Goal: Transaction & Acquisition: Book appointment/travel/reservation

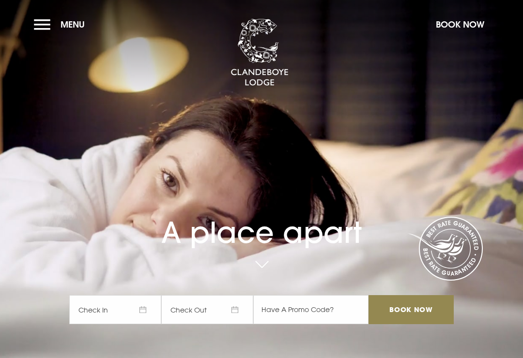
click at [73, 27] on span "Menu" at bounding box center [73, 24] width 24 height 11
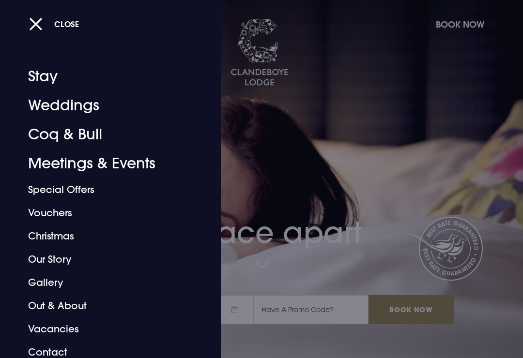
click at [82, 191] on link "Special Offers" at bounding box center [104, 189] width 152 height 23
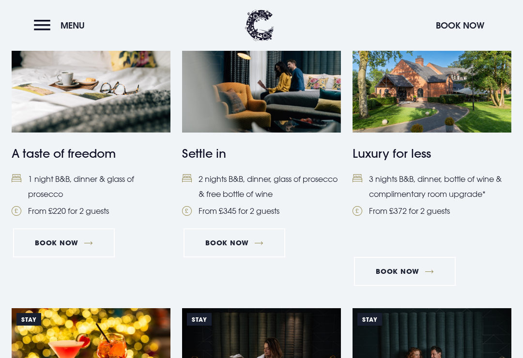
scroll to position [442, 0]
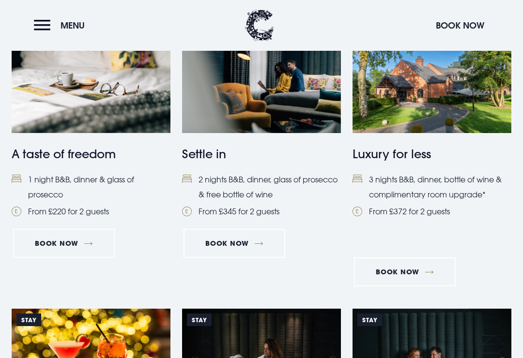
click at [256, 240] on link "Book Now" at bounding box center [235, 243] width 102 height 29
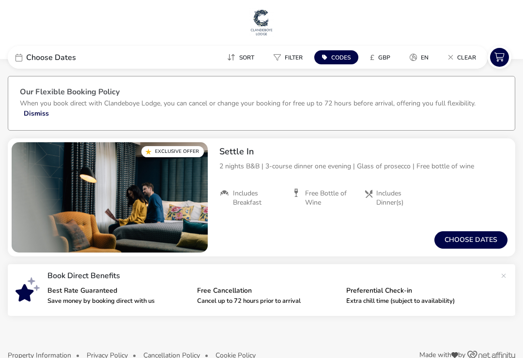
click at [485, 237] on button "Choose dates" at bounding box center [471, 240] width 73 height 17
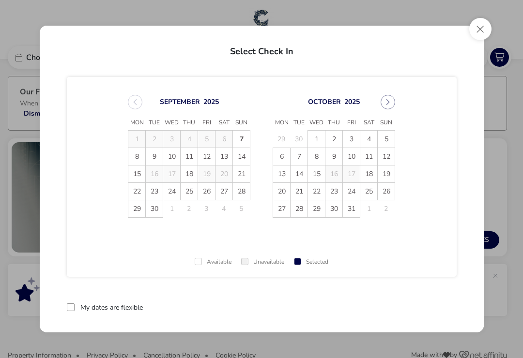
click at [300, 158] on span "7" at bounding box center [299, 156] width 17 height 17
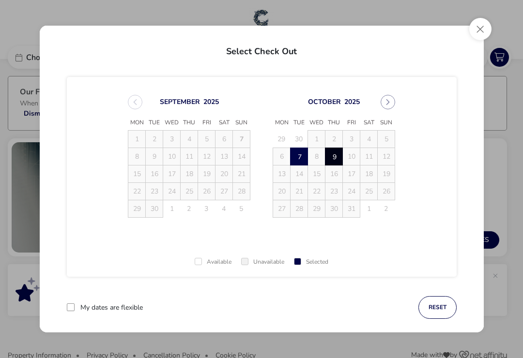
click at [336, 155] on span "9" at bounding box center [334, 157] width 17 height 17
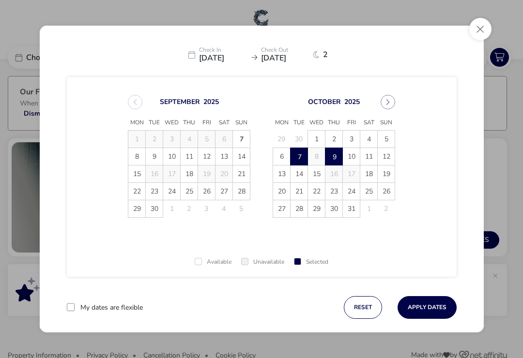
click at [426, 307] on button "Apply Dates" at bounding box center [427, 307] width 59 height 23
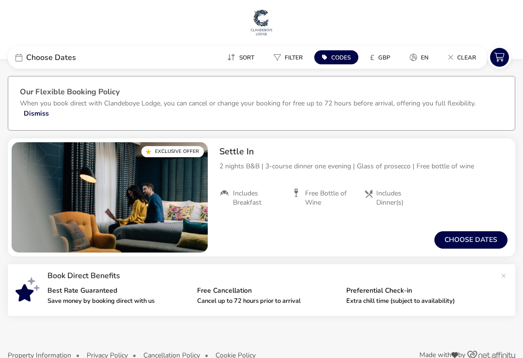
click at [35, 60] on span "Choose Dates" at bounding box center [51, 58] width 50 height 8
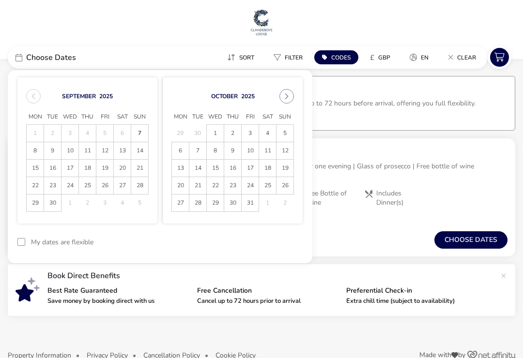
click at [200, 205] on span "28" at bounding box center [197, 203] width 17 height 17
click at [235, 204] on span "30" at bounding box center [233, 203] width 16 height 17
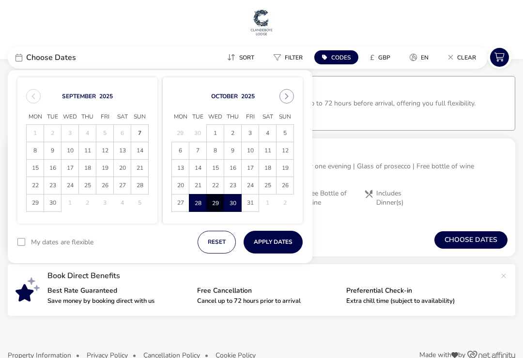
click at [275, 242] on button "Apply Dates" at bounding box center [273, 242] width 59 height 23
